Goal: Task Accomplishment & Management: Complete application form

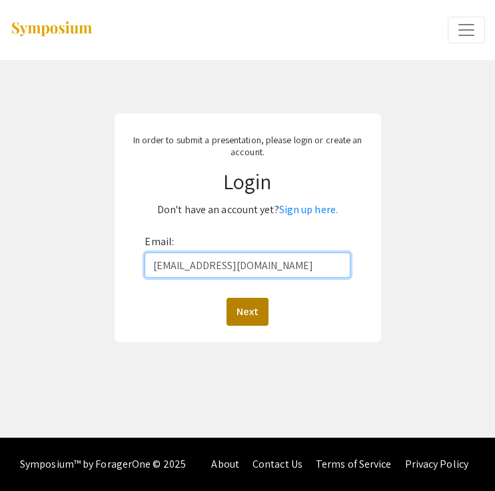
type input "[EMAIL_ADDRESS][DOMAIN_NAME]"
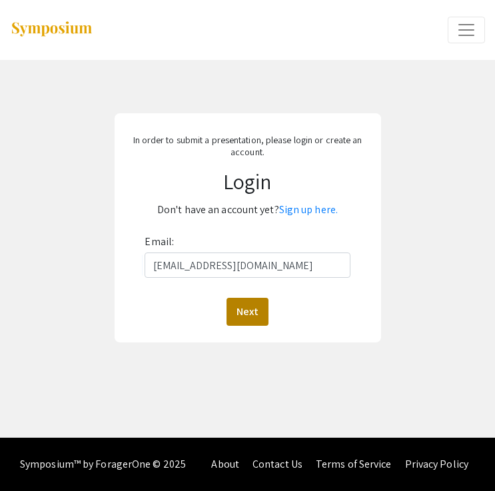
click at [249, 311] on button "Next" at bounding box center [248, 312] width 42 height 28
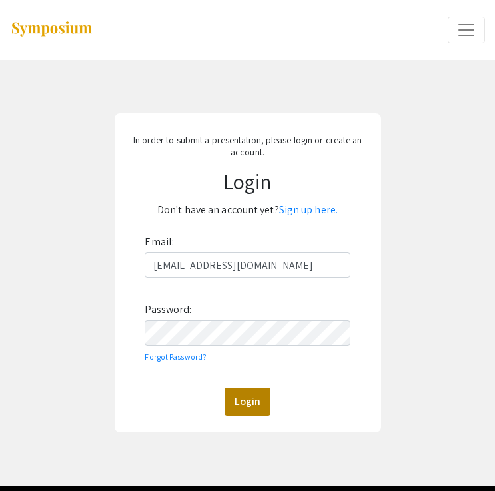
click at [262, 391] on button "Login" at bounding box center [248, 402] width 46 height 28
click at [238, 400] on button "Login" at bounding box center [248, 402] width 46 height 28
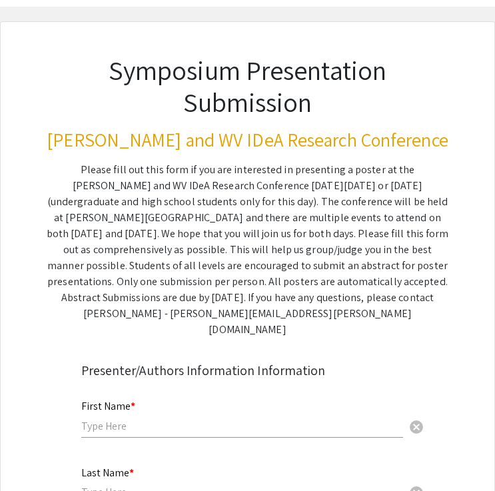
scroll to position [107, 0]
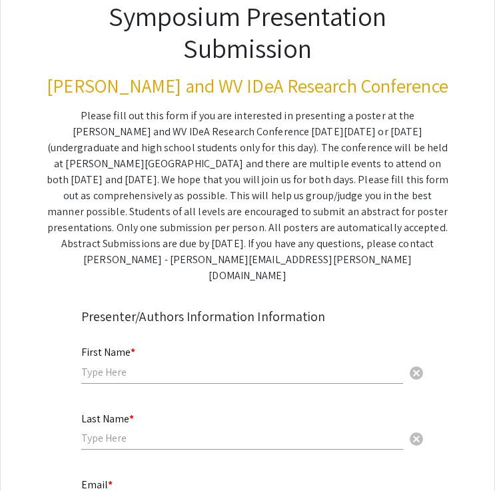
click at [275, 365] on input "text" at bounding box center [242, 372] width 322 height 14
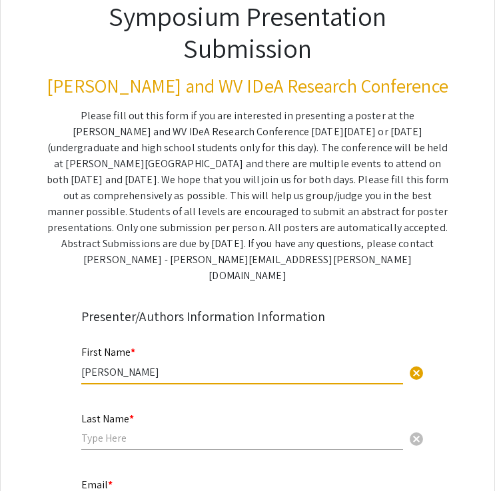
type input "[PERSON_NAME]"
click at [253, 431] on input "text" at bounding box center [242, 438] width 322 height 14
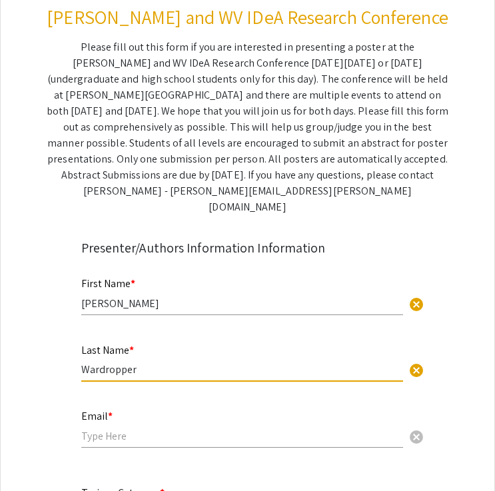
scroll to position [179, 0]
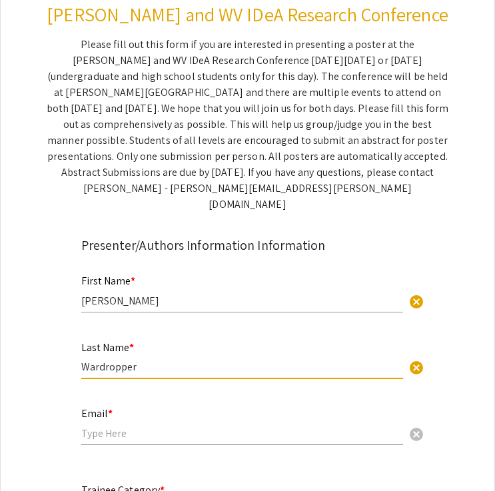
type input "Wardropper"
click at [255, 402] on div "Email * cancel" at bounding box center [242, 420] width 322 height 51
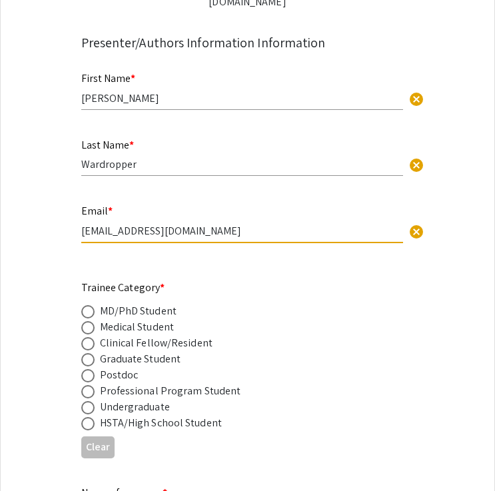
scroll to position [385, 0]
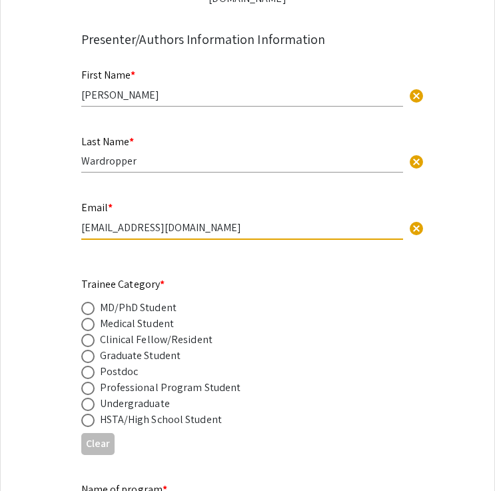
type input "[EMAIL_ADDRESS][DOMAIN_NAME]"
click at [156, 396] on div "Undergraduate" at bounding box center [135, 404] width 70 height 16
click at [82, 398] on span at bounding box center [87, 404] width 13 height 13
click at [82, 398] on input "radio" at bounding box center [87, 404] width 13 height 13
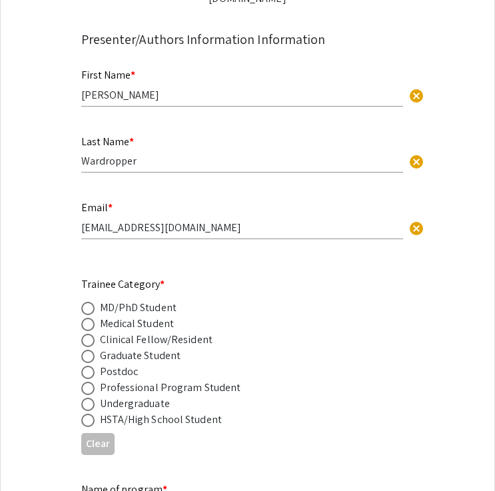
radio input "true"
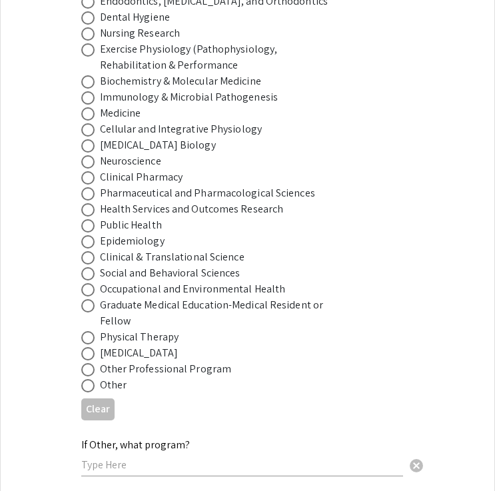
scroll to position [915, 0]
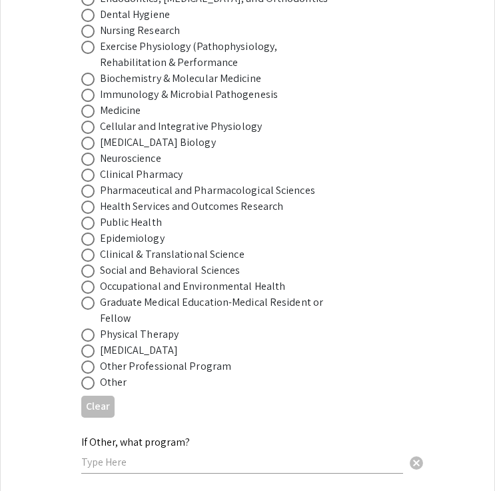
click at [86, 377] on span at bounding box center [87, 383] width 13 height 13
click at [86, 377] on input "radio" at bounding box center [87, 383] width 13 height 13
radio input "true"
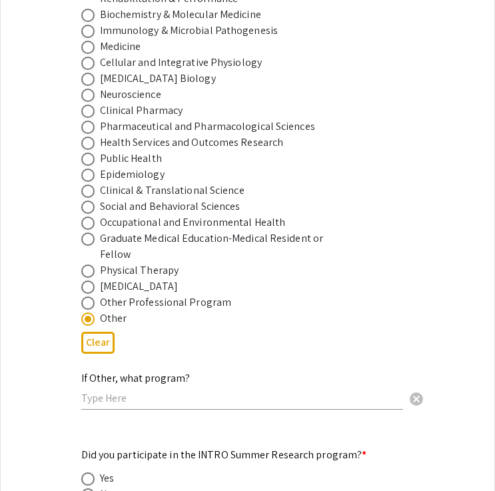
scroll to position [986, 0]
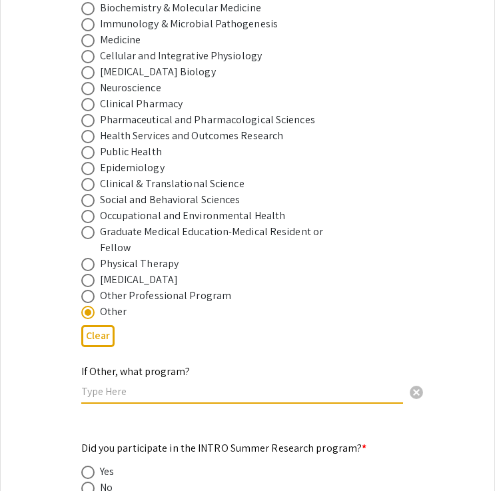
click at [133, 385] on input "text" at bounding box center [242, 392] width 322 height 14
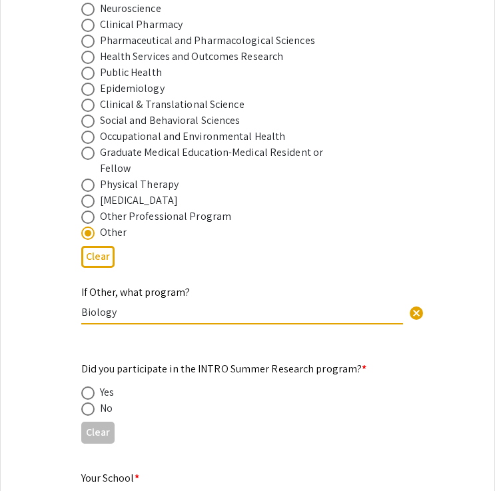
scroll to position [1072, 0]
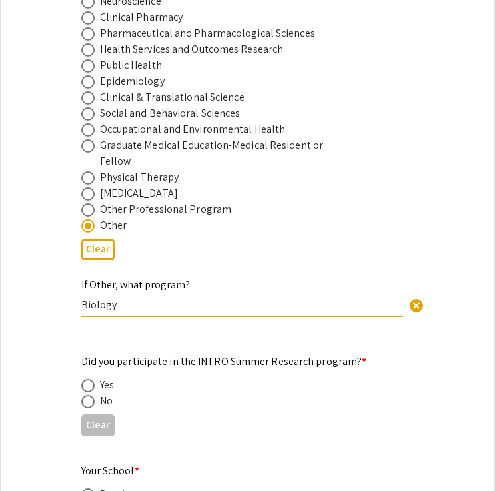
type input "Biology"
click at [89, 395] on span at bounding box center [87, 401] width 13 height 13
click at [89, 395] on input "radio" at bounding box center [87, 401] width 13 height 13
radio input "true"
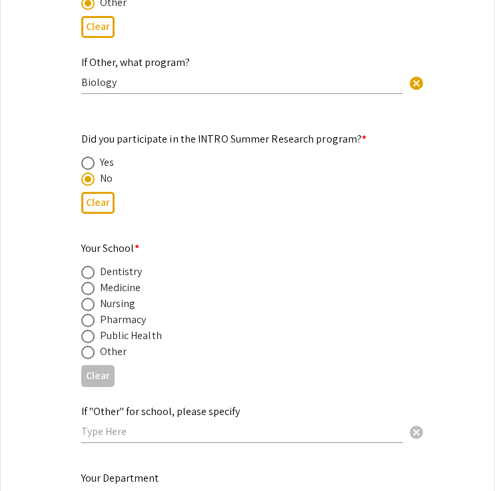
scroll to position [1296, 0]
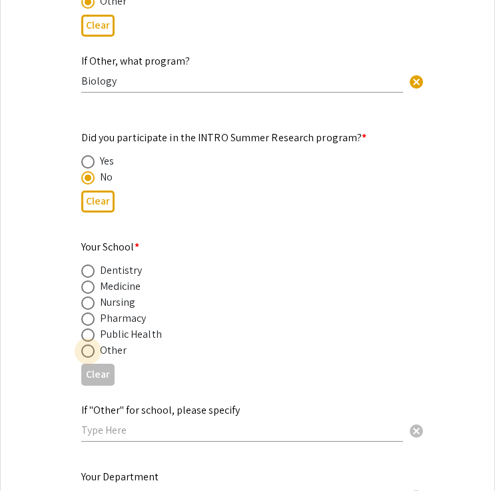
click at [86, 345] on span at bounding box center [87, 351] width 13 height 13
click at [86, 345] on input "radio" at bounding box center [87, 351] width 13 height 13
radio input "true"
click at [124, 423] on input "text" at bounding box center [242, 430] width 322 height 14
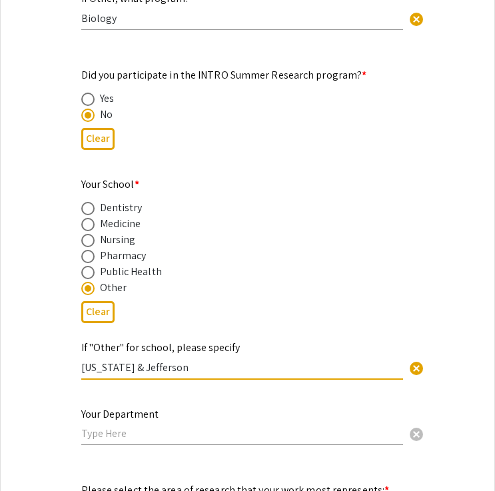
scroll to position [1397, 0]
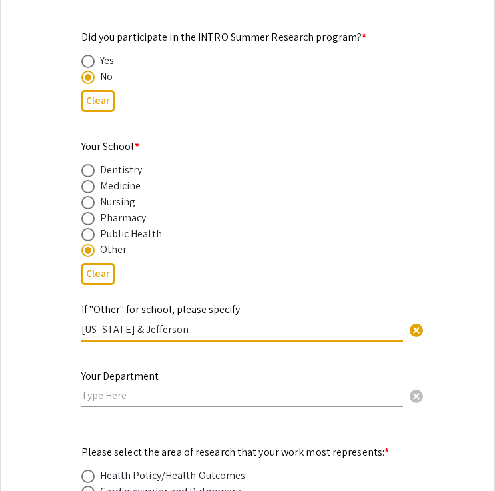
type input "[US_STATE] & Jefferson"
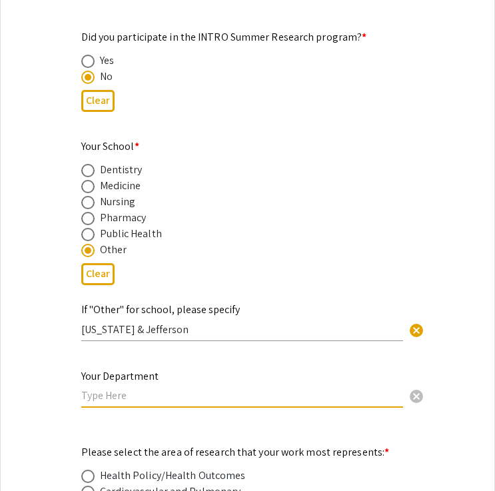
click at [134, 389] on input "text" at bounding box center [242, 396] width 322 height 14
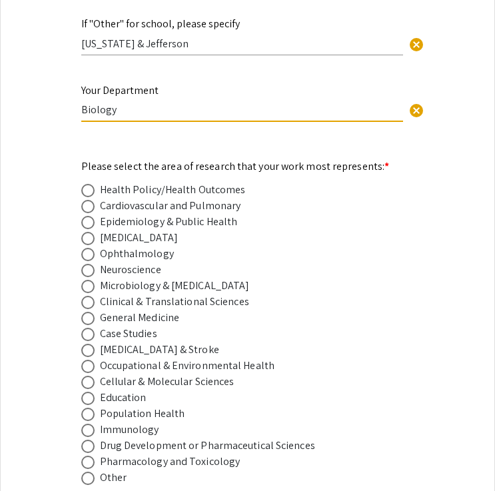
scroll to position [1698, 0]
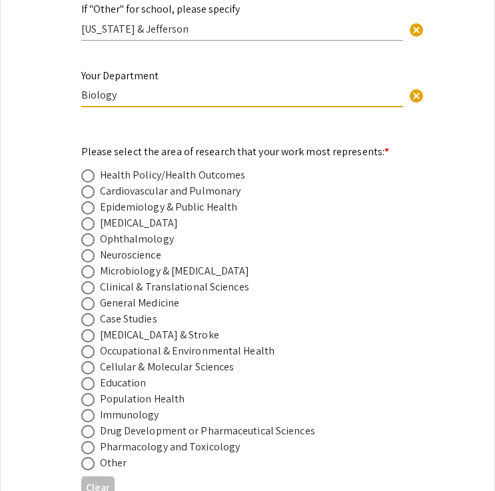
type input "Biology"
click at [98, 409] on label at bounding box center [90, 415] width 19 height 13
click at [95, 409] on input "radio" at bounding box center [87, 415] width 13 height 13
radio input "true"
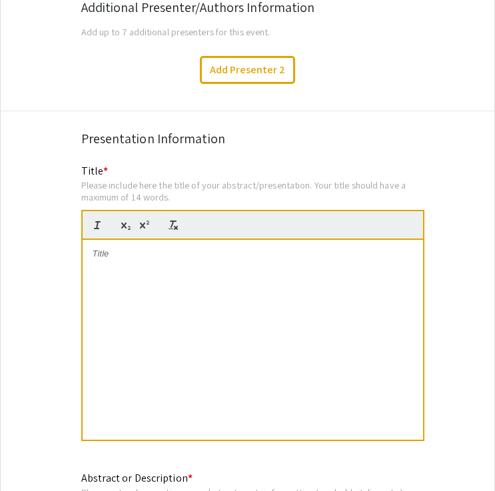
scroll to position [2318, 0]
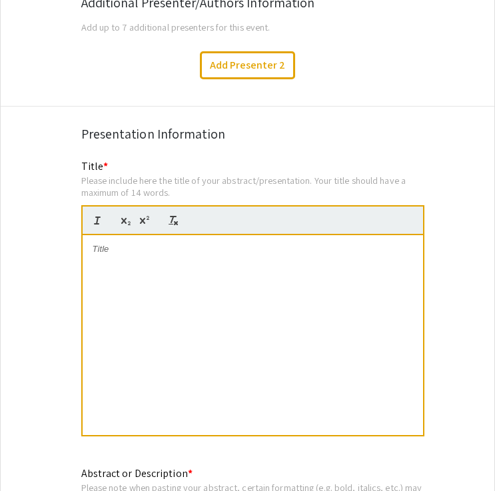
click at [145, 243] on p at bounding box center [253, 249] width 321 height 12
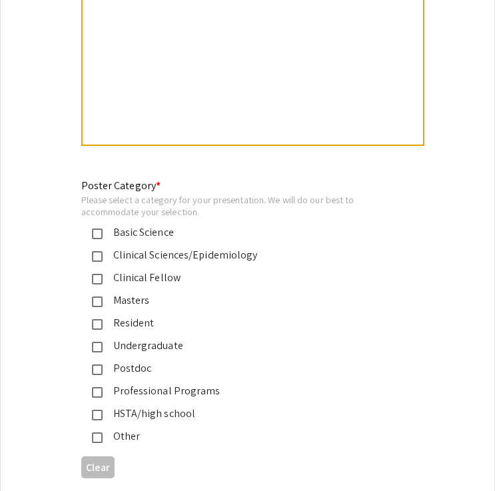
scroll to position [2964, 0]
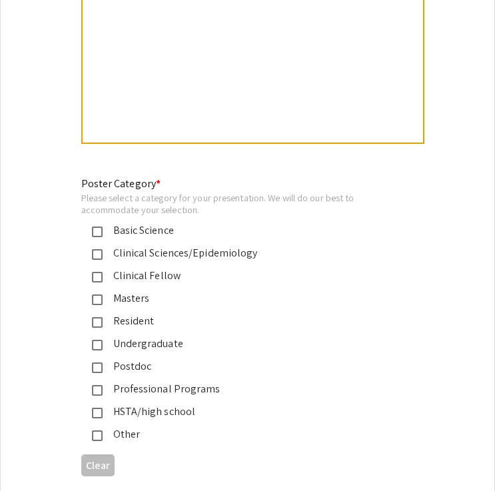
click at [97, 340] on mat-pseudo-checkbox at bounding box center [97, 345] width 11 height 11
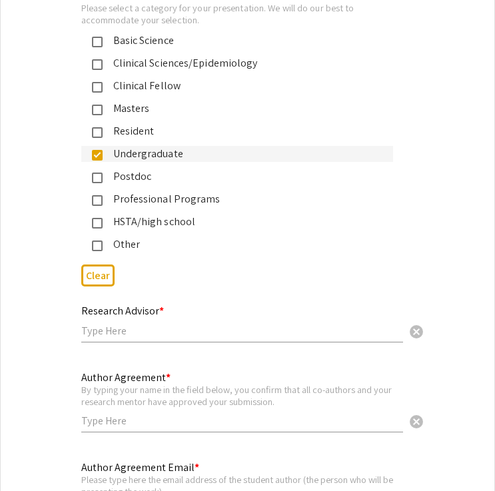
scroll to position [3157, 0]
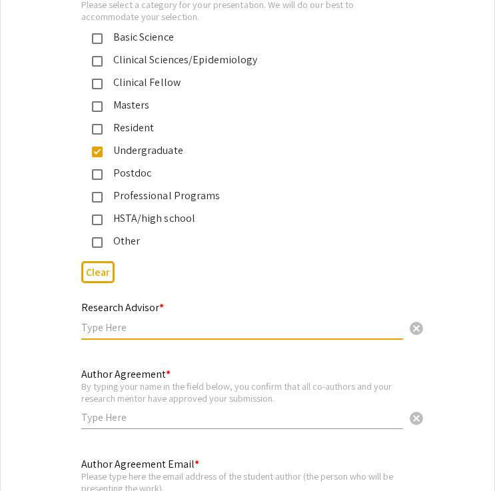
click at [210, 321] on input "text" at bounding box center [242, 328] width 322 height 14
click at [83, 321] on input "[PERSON_NAME]" at bounding box center [242, 328] width 322 height 14
type input "[PERSON_NAME] [PERSON_NAME]"
click at [148, 411] on input "text" at bounding box center [242, 418] width 322 height 14
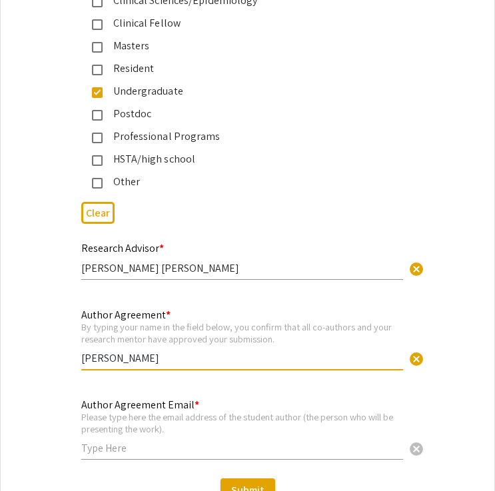
scroll to position [3227, 0]
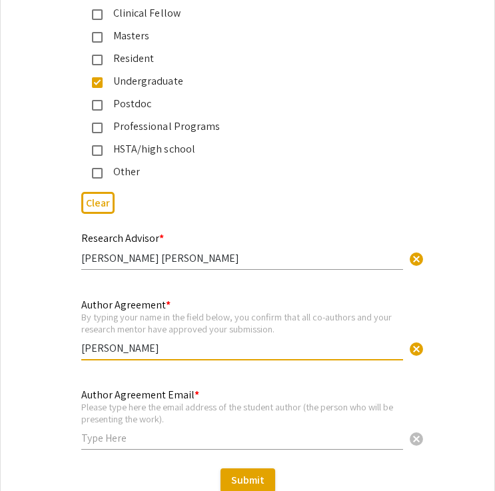
type input "[PERSON_NAME]"
click at [205, 431] on input "text" at bounding box center [242, 438] width 322 height 14
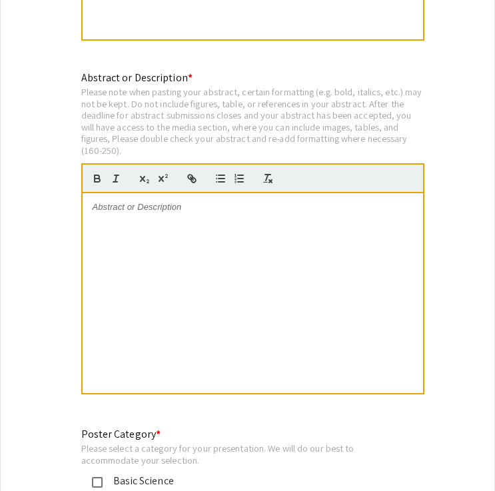
scroll to position [2713, 0]
type input "[EMAIL_ADDRESS][DOMAIN_NAME]"
click at [165, 199] on div at bounding box center [253, 293] width 341 height 200
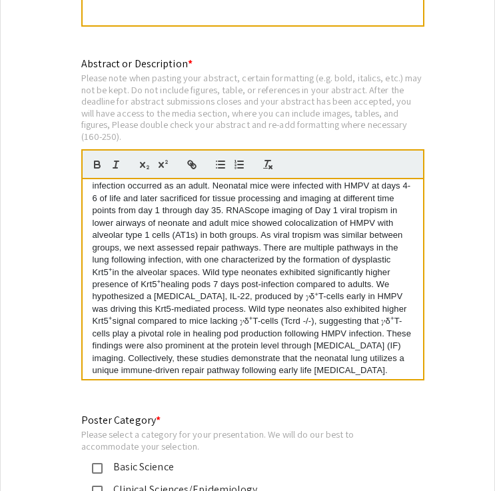
scroll to position [68, 0]
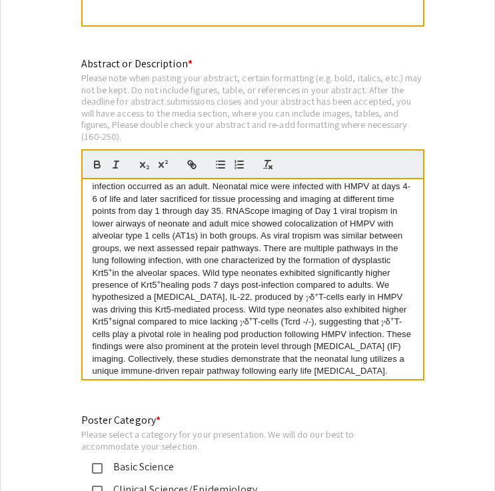
click at [146, 263] on p "[MEDICAL_DATA] (HMPV) is a negative-sense single stranded RNA virus responsible…" at bounding box center [253, 248] width 321 height 259
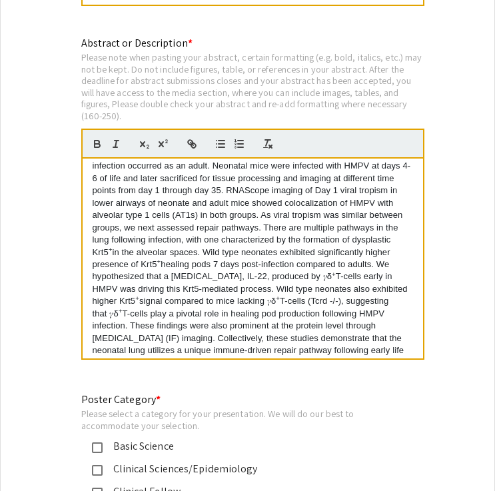
scroll to position [2748, 0]
click at [386, 245] on p "[MEDICAL_DATA] (HMPV) is a negative-sense single stranded RNA virus responsible…" at bounding box center [253, 234] width 321 height 271
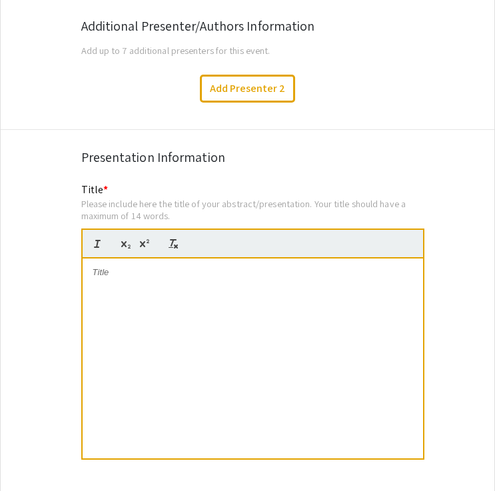
scroll to position [2275, 0]
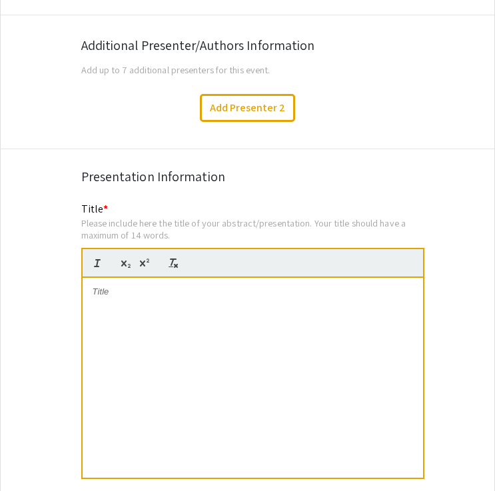
click at [227, 291] on div at bounding box center [253, 378] width 341 height 200
click at [146, 257] on icon "button" at bounding box center [145, 263] width 12 height 12
click at [348, 287] on div "Neonatal HMPV Infection Induces Harmful Dysplastic Krt5 +" at bounding box center [253, 378] width 341 height 200
click at [147, 257] on icon "button" at bounding box center [145, 263] width 12 height 12
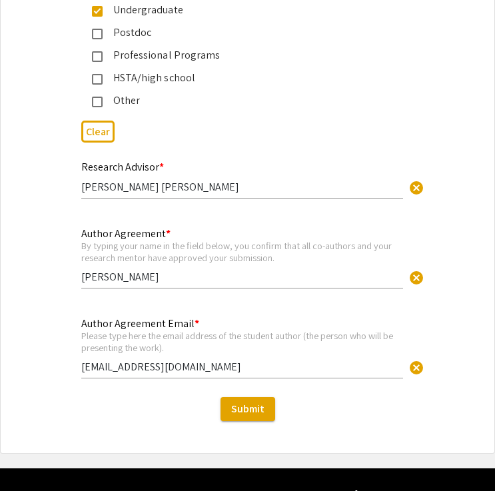
scroll to position [3297, 0]
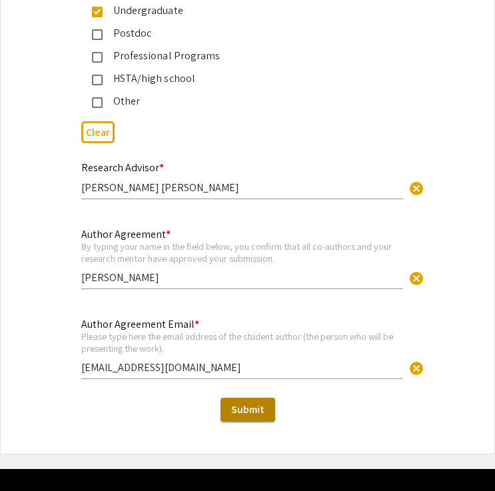
click at [259, 403] on span "Submit" at bounding box center [247, 410] width 33 height 14
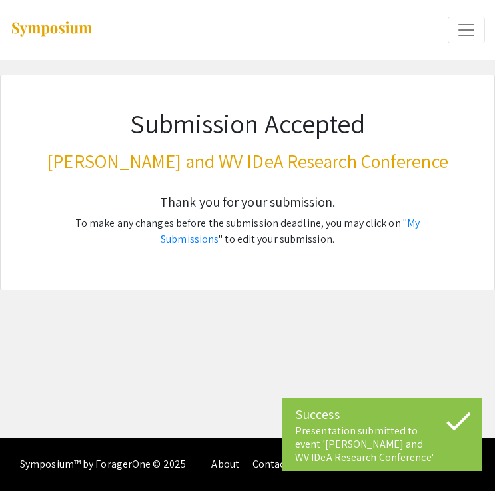
scroll to position [0, 0]
